Goal: Task Accomplishment & Management: Complete application form

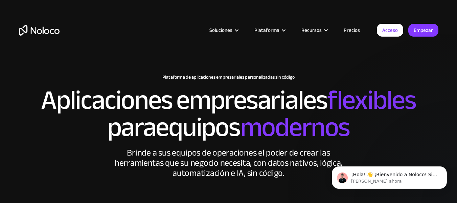
click at [376, 28] on article "Soluciones Casos de uso Tipos de negocios Gestión de proyectos Realice un segui…" at bounding box center [218, 30] width 317 height 9
click at [380, 29] on link "Acceso" at bounding box center [390, 30] width 26 height 13
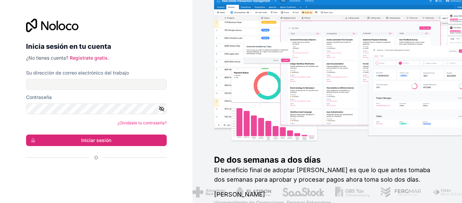
click at [146, 19] on div at bounding box center [96, 26] width 141 height 14
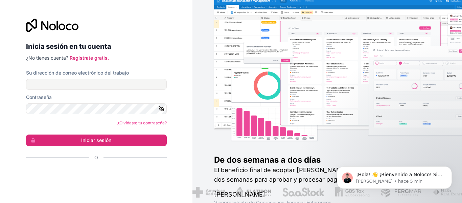
drag, startPoint x: 197, startPoint y: 135, endPoint x: 191, endPoint y: 134, distance: 5.8
click at [197, 135] on div "De dos semanas a dos días El beneficio final de adoptar [PERSON_NAME] es que lo…" at bounding box center [328, 101] width 270 height 203
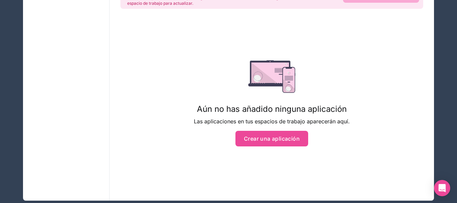
scroll to position [92, 0]
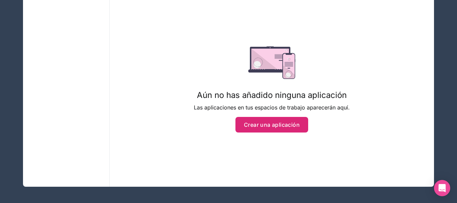
click at [282, 118] on button "Crear una aplicación" at bounding box center [271, 125] width 73 height 16
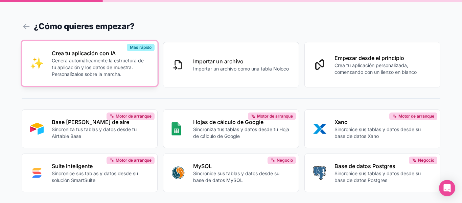
click at [123, 66] on font "Genera automáticamente la estructura de tu aplicación y los datos de muestra. P…" at bounding box center [98, 67] width 92 height 19
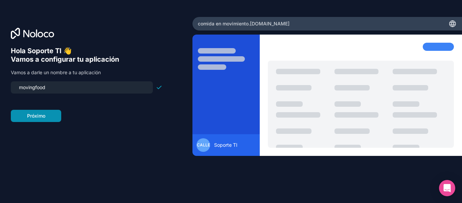
click at [49, 115] on button "Próximo" at bounding box center [36, 116] width 50 height 12
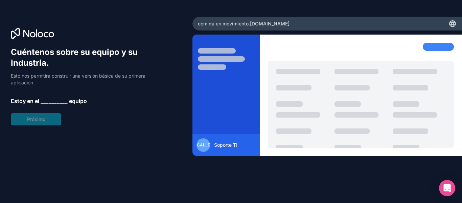
click at [57, 99] on font "__________" at bounding box center [54, 100] width 27 height 7
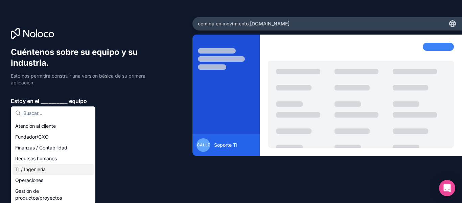
click at [40, 168] on font "TI / Ingeniería" at bounding box center [30, 169] width 30 height 6
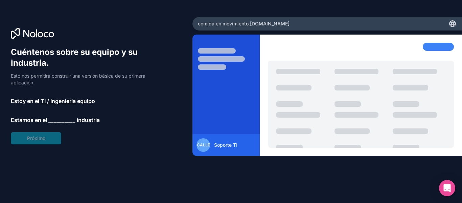
click at [60, 118] on font "__________" at bounding box center [61, 119] width 27 height 7
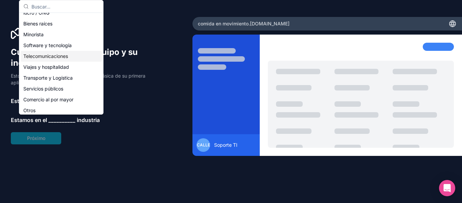
scroll to position [153, 0]
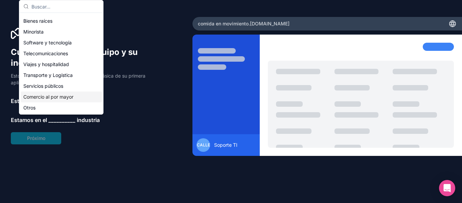
click at [78, 97] on div "Comercio al por mayor" at bounding box center [61, 96] width 81 height 11
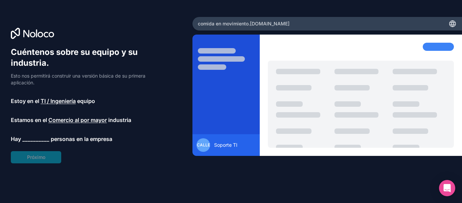
click at [33, 137] on font "__________" at bounding box center [35, 138] width 27 height 7
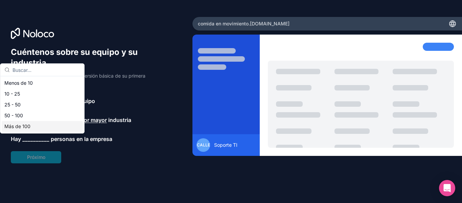
click at [20, 119] on div "50 - 100" at bounding box center [42, 115] width 81 height 11
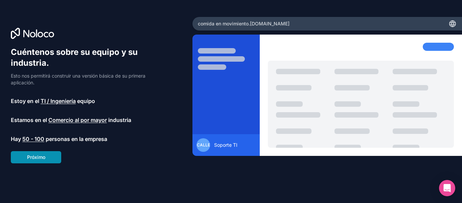
click at [39, 151] on button "Próximo" at bounding box center [36, 157] width 50 height 12
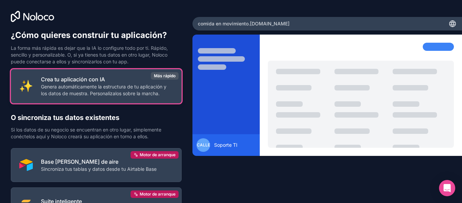
click at [136, 80] on p "Crea tu aplicación con IA" at bounding box center [107, 79] width 132 height 8
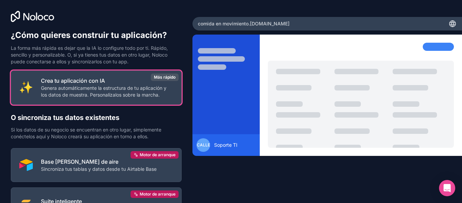
click at [109, 112] on div "Crea tu aplicación con IA Genera automáticamente la estructura de tu aplicación…" at bounding box center [96, 168] width 171 height 197
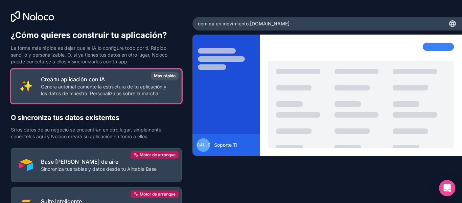
click at [109, 89] on font "Genera automáticamente la estructura de tu aplicación y los datos de muestra. P…" at bounding box center [104, 90] width 126 height 13
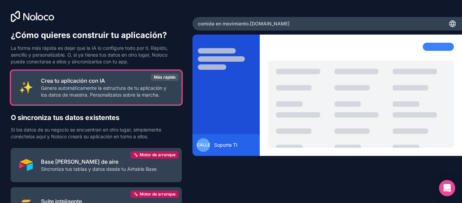
drag, startPoint x: 109, startPoint y: 88, endPoint x: 207, endPoint y: 97, distance: 99.2
click at [207, 97] on div "¿Cómo quieres construir tu aplicación? La forma más rápida es dejar que la IA l…" at bounding box center [231, 101] width 462 height 203
click at [227, 91] on div at bounding box center [226, 99] width 67 height 113
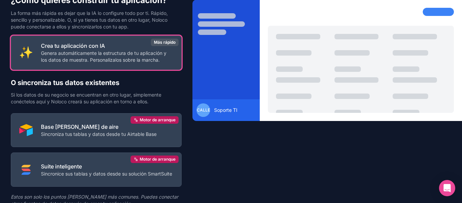
scroll to position [71, 0]
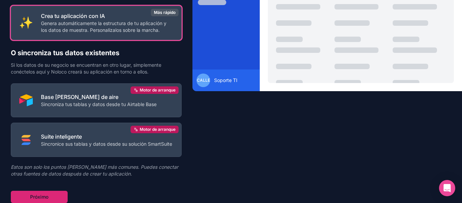
click at [39, 192] on button "Próximo" at bounding box center [39, 196] width 57 height 12
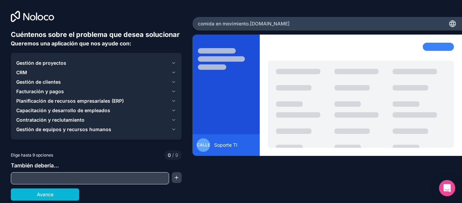
click at [61, 176] on input "text" at bounding box center [90, 177] width 155 height 9
click at [41, 65] on font "Gestión de proyectos" at bounding box center [41, 63] width 50 height 6
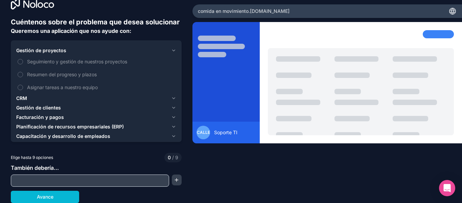
scroll to position [22, 0]
click at [64, 195] on button "Avance" at bounding box center [45, 196] width 68 height 12
click at [28, 53] on span "Gestión de proyectos" at bounding box center [41, 50] width 50 height 7
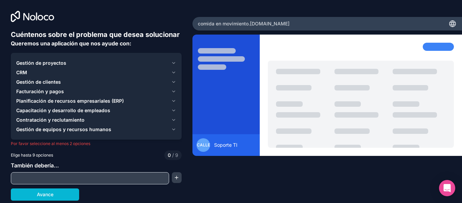
scroll to position [7, 0]
click at [172, 182] on button "button" at bounding box center [177, 177] width 10 height 11
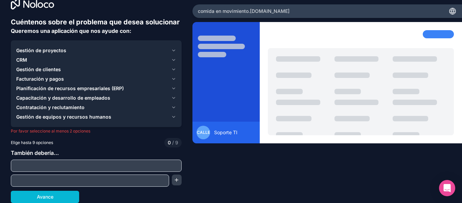
scroll to position [22, 0]
click at [117, 143] on div "Elige hasta 9 opciones 0 / 9" at bounding box center [96, 142] width 171 height 9
click at [64, 118] on font "Gestión de equipos y recursos humanos" at bounding box center [63, 117] width 95 height 6
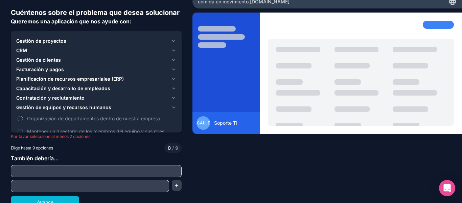
scroll to position [37, 0]
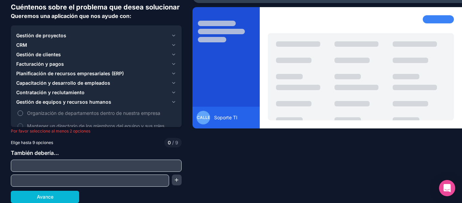
click at [23, 113] on label "Organización de departamentos dentro de nuestra empresa" at bounding box center [96, 113] width 160 height 13
click at [23, 113] on button "Organización de departamentos dentro de nuestra empresa" at bounding box center [20, 112] width 5 height 5
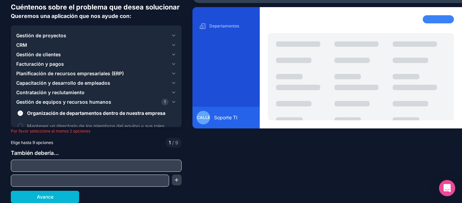
drag, startPoint x: 59, startPoint y: 83, endPoint x: 61, endPoint y: 78, distance: 5.5
click at [59, 83] on font "Capacitación y desarrollo de empleados" at bounding box center [63, 83] width 94 height 6
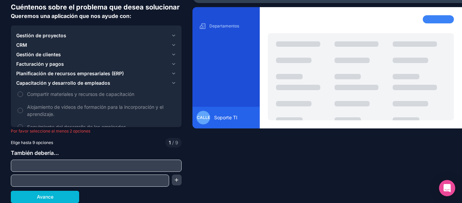
click at [36, 46] on div "CRM" at bounding box center [92, 45] width 152 height 7
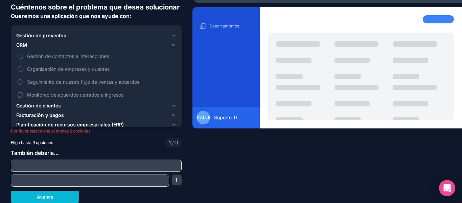
click at [53, 94] on font "Monitoreo de acuerdos cerrados e ingresos" at bounding box center [75, 95] width 96 height 6
click at [23, 94] on button "Monitoreo de acuerdos cerrados e ingresos" at bounding box center [20, 94] width 5 height 5
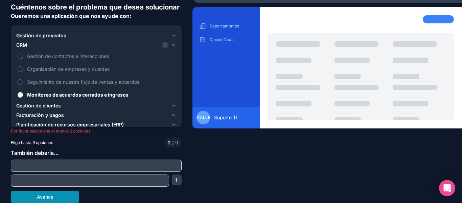
click at [52, 194] on font "Avance" at bounding box center [45, 197] width 17 height 6
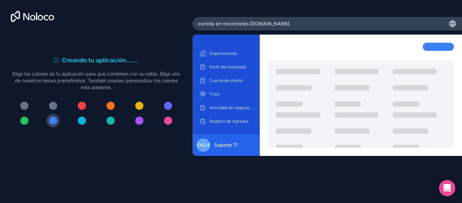
click at [57, 103] on button at bounding box center [53, 106] width 14 height 14
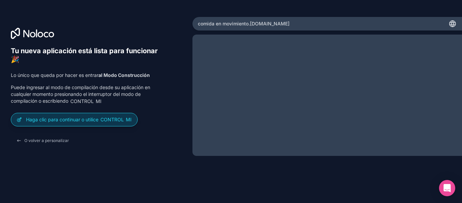
click at [80, 126] on div "Haga clic para continuar o utilice Control mi" at bounding box center [74, 119] width 126 height 13
